Goal: Task Accomplishment & Management: Use online tool/utility

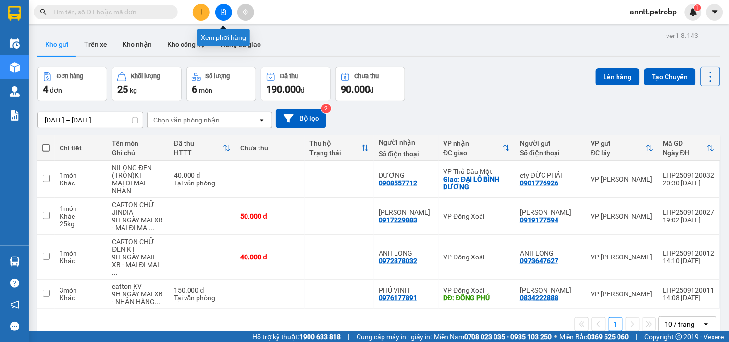
click at [221, 14] on icon "file-add" at bounding box center [223, 12] width 5 height 7
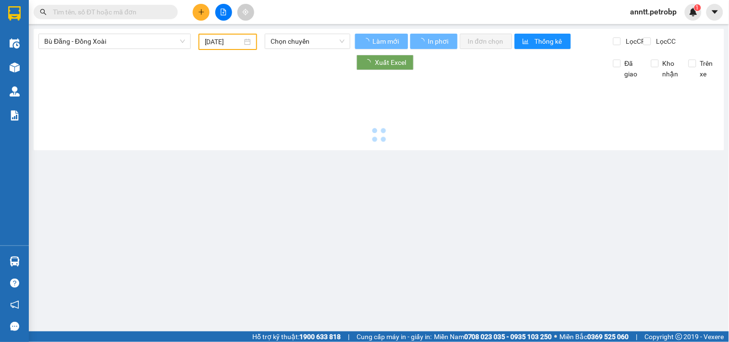
type input "[DATE]"
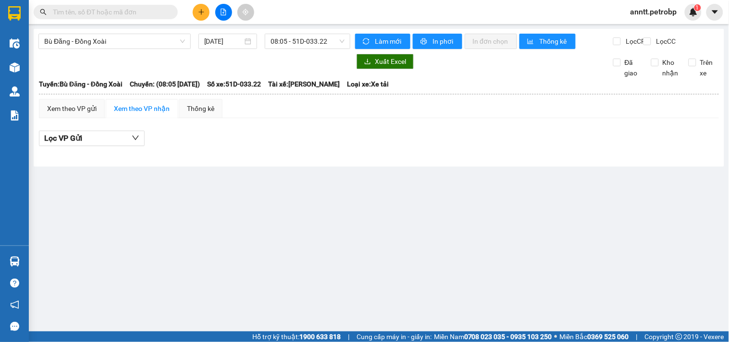
click at [170, 49] on div "Bù Đăng - Đồng Xoài [DATE] 08:05 - 51D-033.22" at bounding box center [194, 41] width 312 height 15
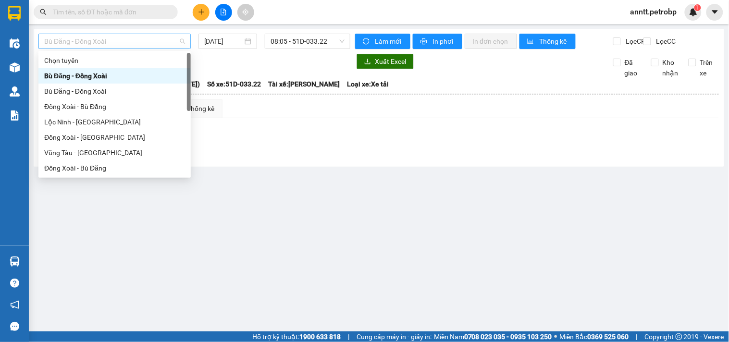
click at [184, 44] on span "Bù Đăng - Đồng Xoài" at bounding box center [114, 41] width 141 height 14
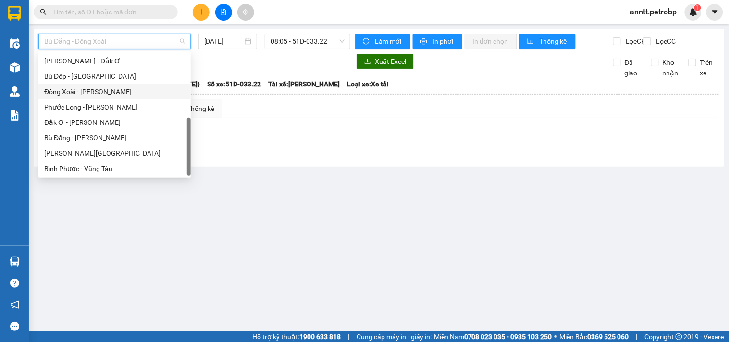
scroll to position [93, 0]
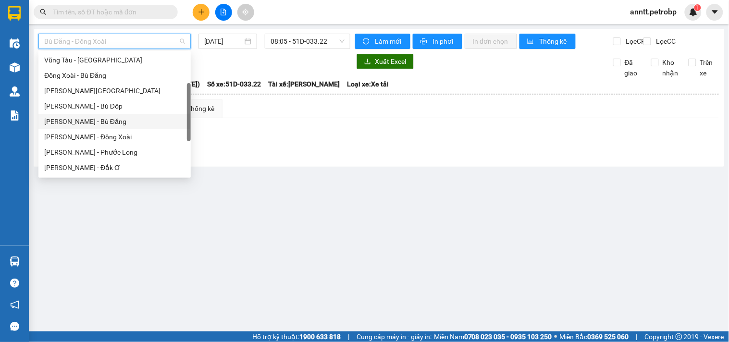
click at [100, 123] on div "[PERSON_NAME] - Bù Đăng" at bounding box center [114, 121] width 141 height 11
type input "[DATE]"
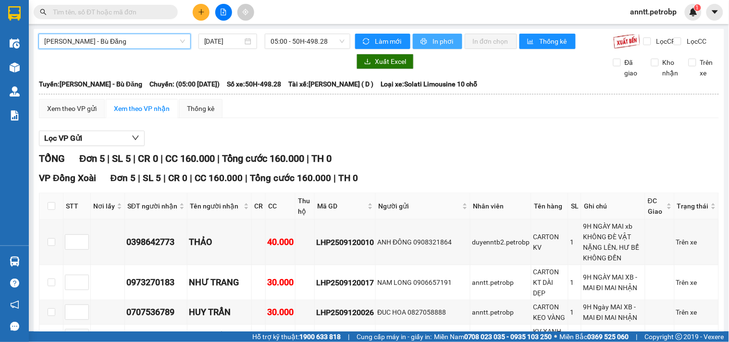
click at [424, 45] on span "printer" at bounding box center [425, 42] width 8 height 8
